Goal: Task Accomplishment & Management: Use online tool/utility

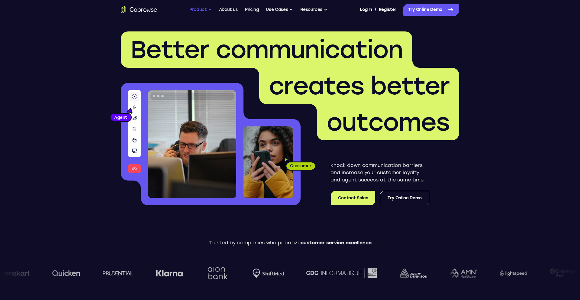
click at [198, 8] on button "Product" at bounding box center [201, 10] width 22 height 12
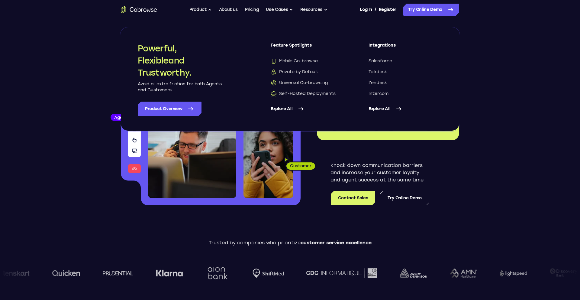
click at [248, 157] on img at bounding box center [269, 162] width 50 height 72
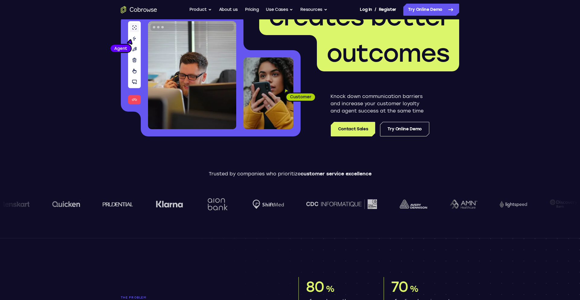
scroll to position [53, 0]
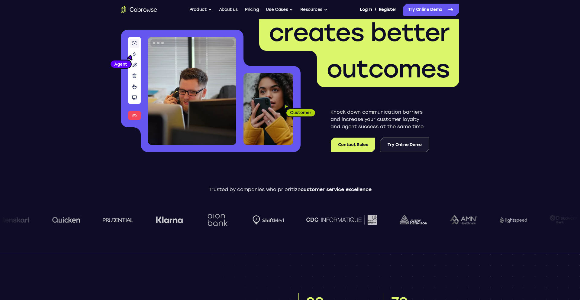
click at [398, 144] on link "Try Online Demo" at bounding box center [404, 145] width 49 height 15
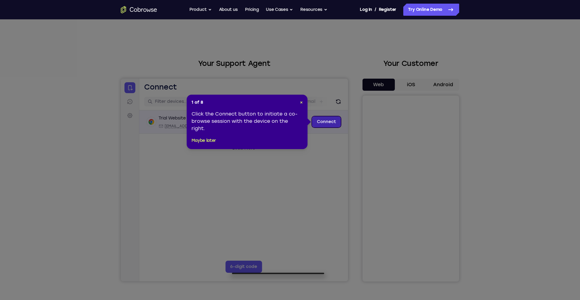
click at [318, 124] on link "Connect" at bounding box center [326, 121] width 29 height 11
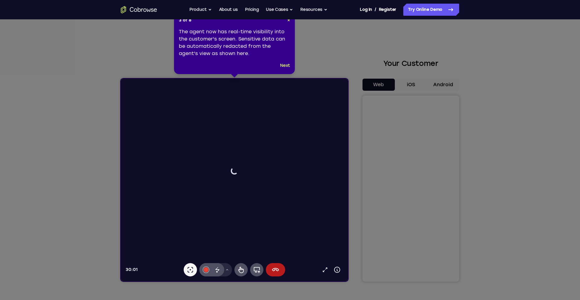
click at [286, 61] on div "3 of 8 × The agent now has real-time visibility into the customer's screen. Sen…" at bounding box center [234, 43] width 121 height 62
click at [284, 67] on button "Next" at bounding box center [285, 65] width 10 height 7
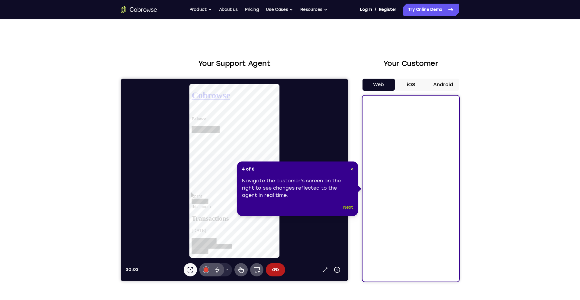
click at [346, 209] on button "Next" at bounding box center [348, 207] width 10 height 7
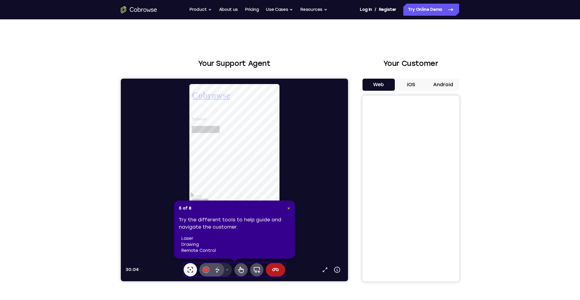
click at [288, 207] on span "×" at bounding box center [288, 208] width 3 height 5
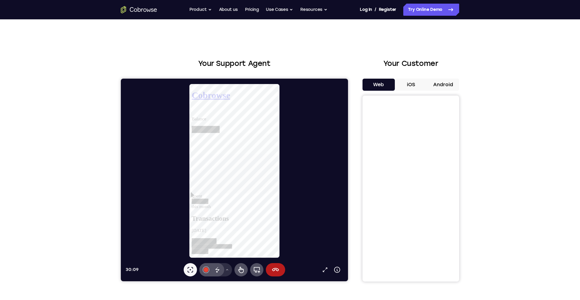
click at [228, 269] on icon at bounding box center [227, 270] width 4 height 4
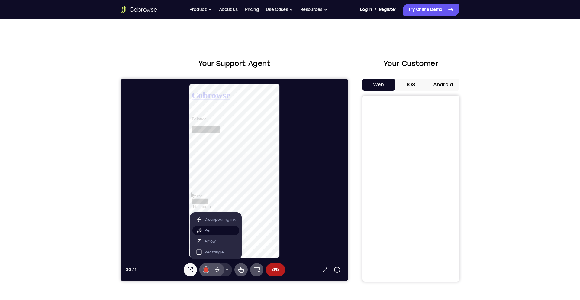
click at [215, 230] on button "Pen" at bounding box center [216, 230] width 47 height 10
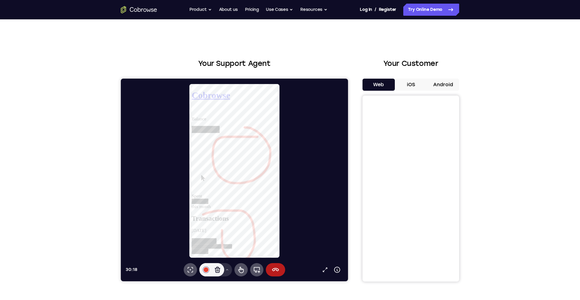
click at [228, 271] on button "Drawing tools menu" at bounding box center [227, 269] width 10 height 13
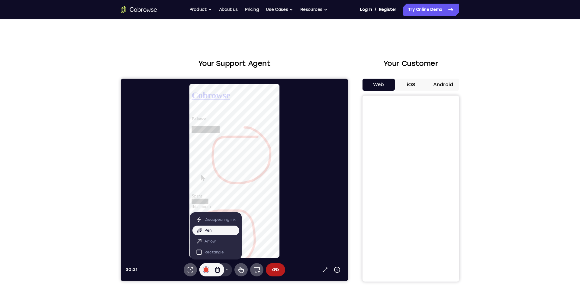
click at [230, 269] on button "Drawing tools menu" at bounding box center [227, 269] width 10 height 13
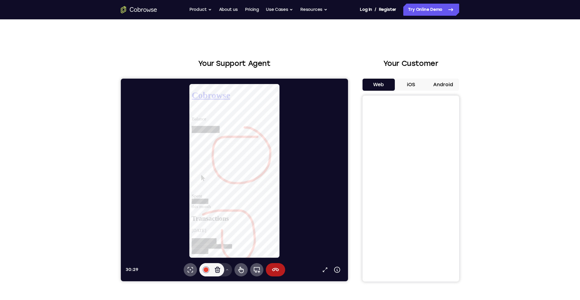
click at [227, 272] on button "Drawing tools menu" at bounding box center [227, 269] width 10 height 13
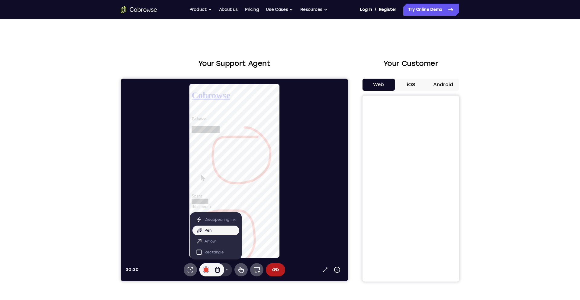
click at [227, 272] on button "Drawing tools menu" at bounding box center [227, 269] width 10 height 13
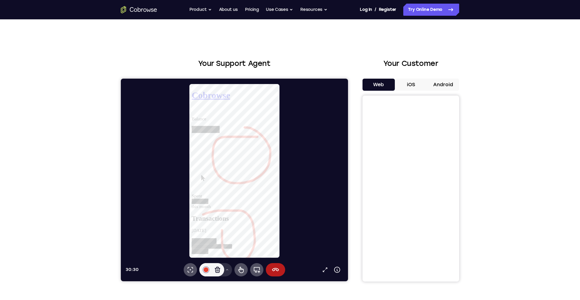
click at [227, 272] on button "Drawing tools menu" at bounding box center [227, 269] width 10 height 13
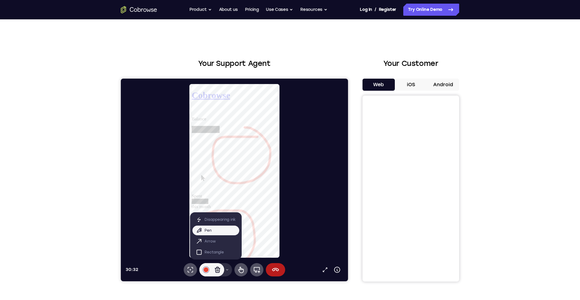
click at [227, 272] on button "Drawing tools menu" at bounding box center [227, 269] width 10 height 13
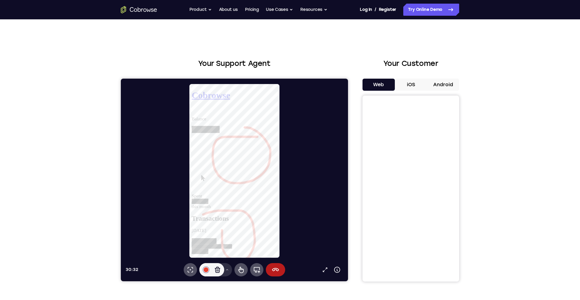
click at [227, 272] on button "Drawing tools menu" at bounding box center [227, 269] width 10 height 13
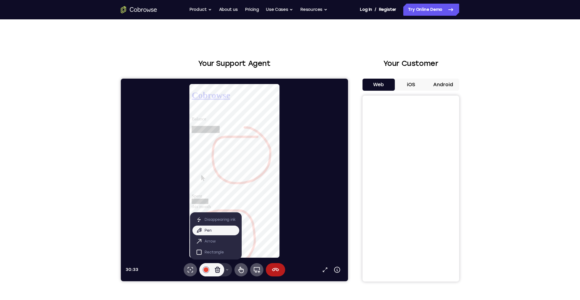
click at [227, 272] on button "Drawing tools menu" at bounding box center [227, 269] width 10 height 13
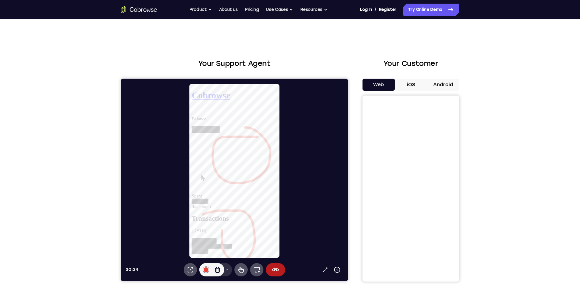
click at [227, 272] on button "Drawing tools menu" at bounding box center [227, 269] width 10 height 13
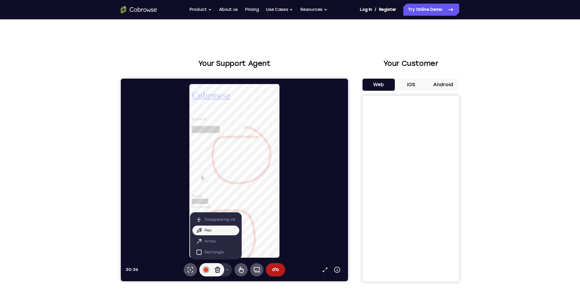
click at [227, 272] on button "Drawing tools menu" at bounding box center [227, 269] width 10 height 13
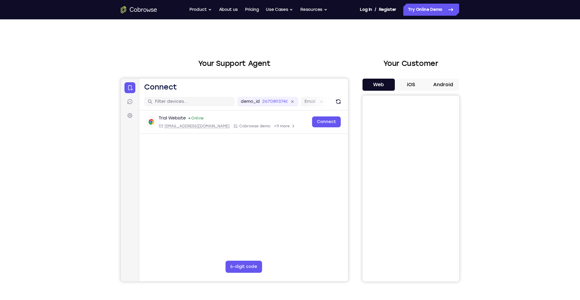
click at [339, 62] on h2 "Your Support Agent" at bounding box center [234, 63] width 227 height 11
